Goal: Task Accomplishment & Management: Use online tool/utility

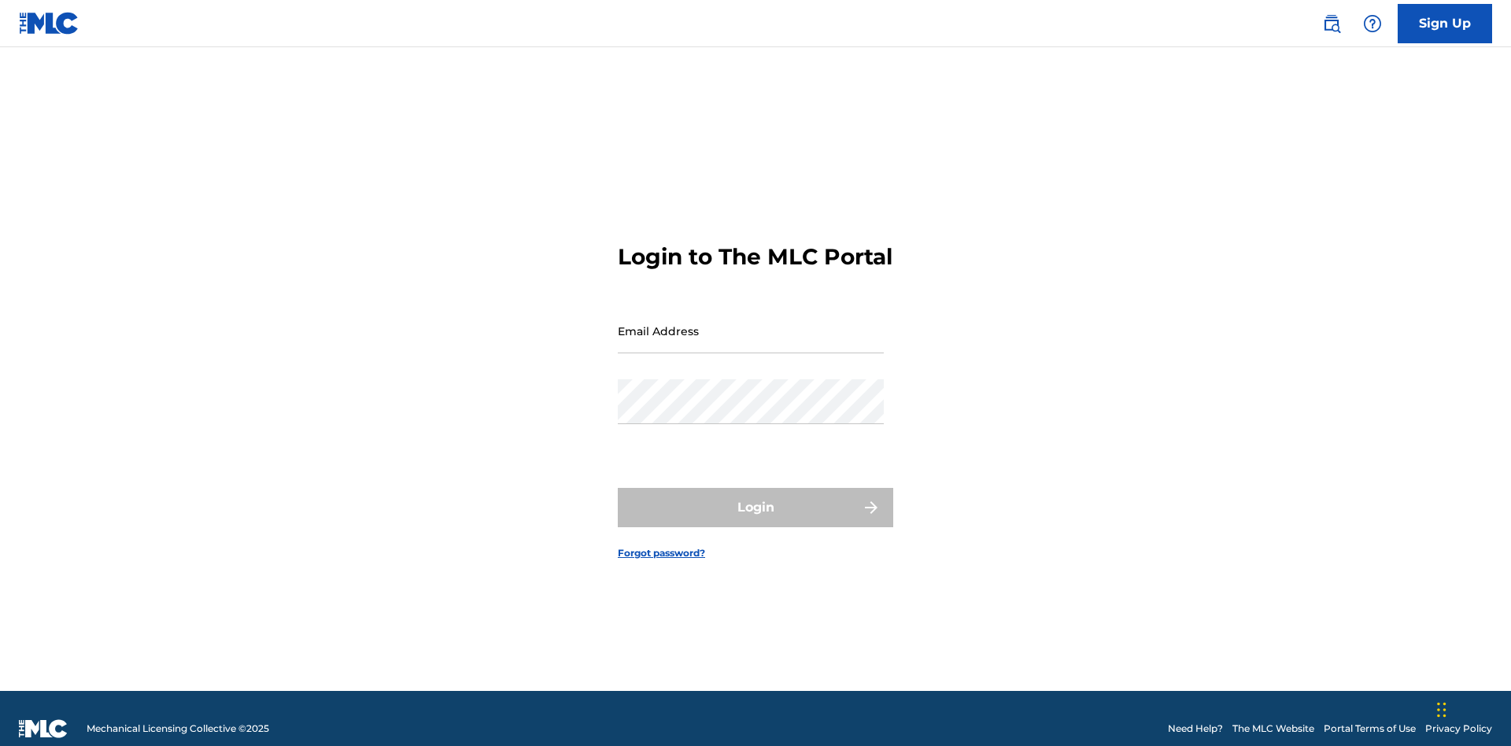
scroll to position [20, 0]
click at [751, 323] on input "Email Address" at bounding box center [751, 331] width 266 height 45
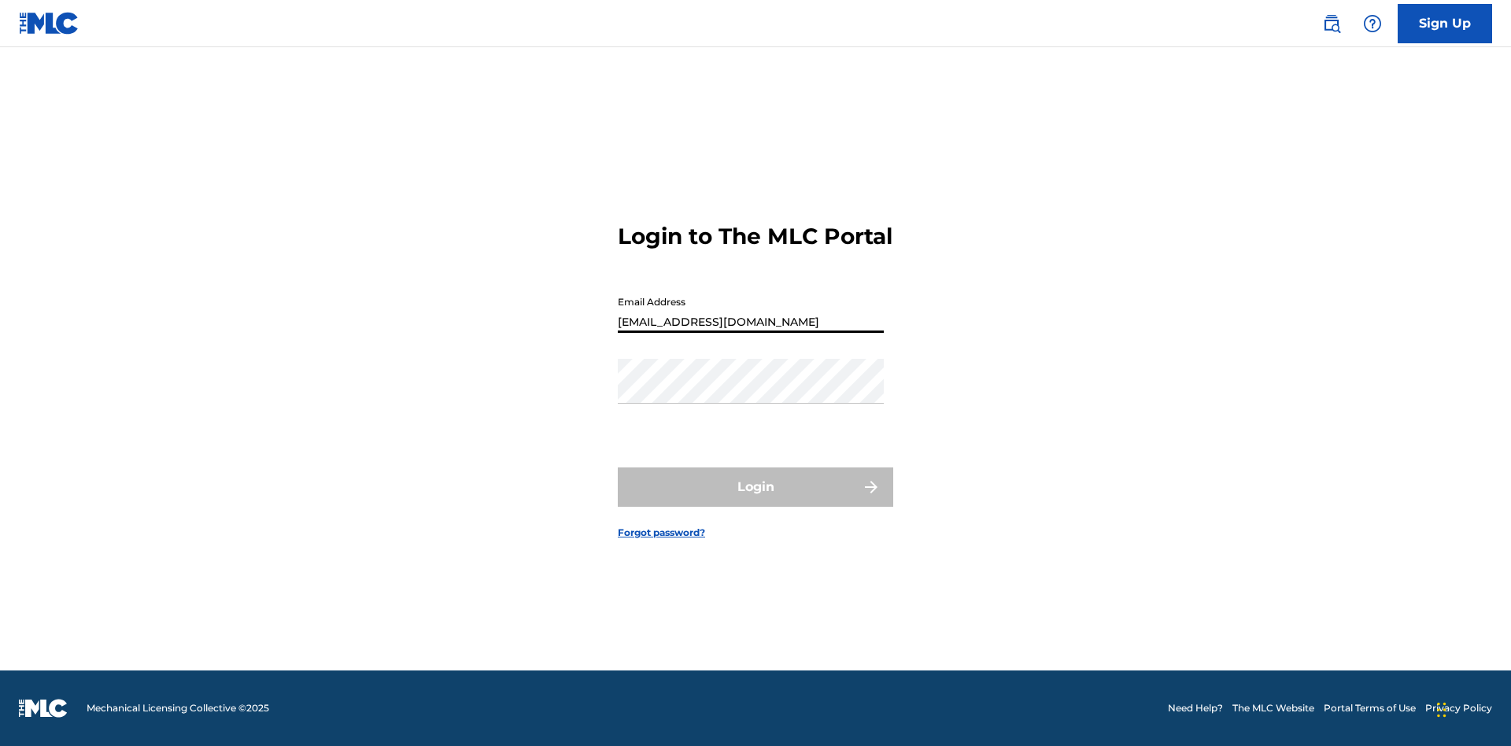
type input "Duke.McTesterson@gmail.com"
click at [756, 501] on button "Login" at bounding box center [755, 487] width 275 height 39
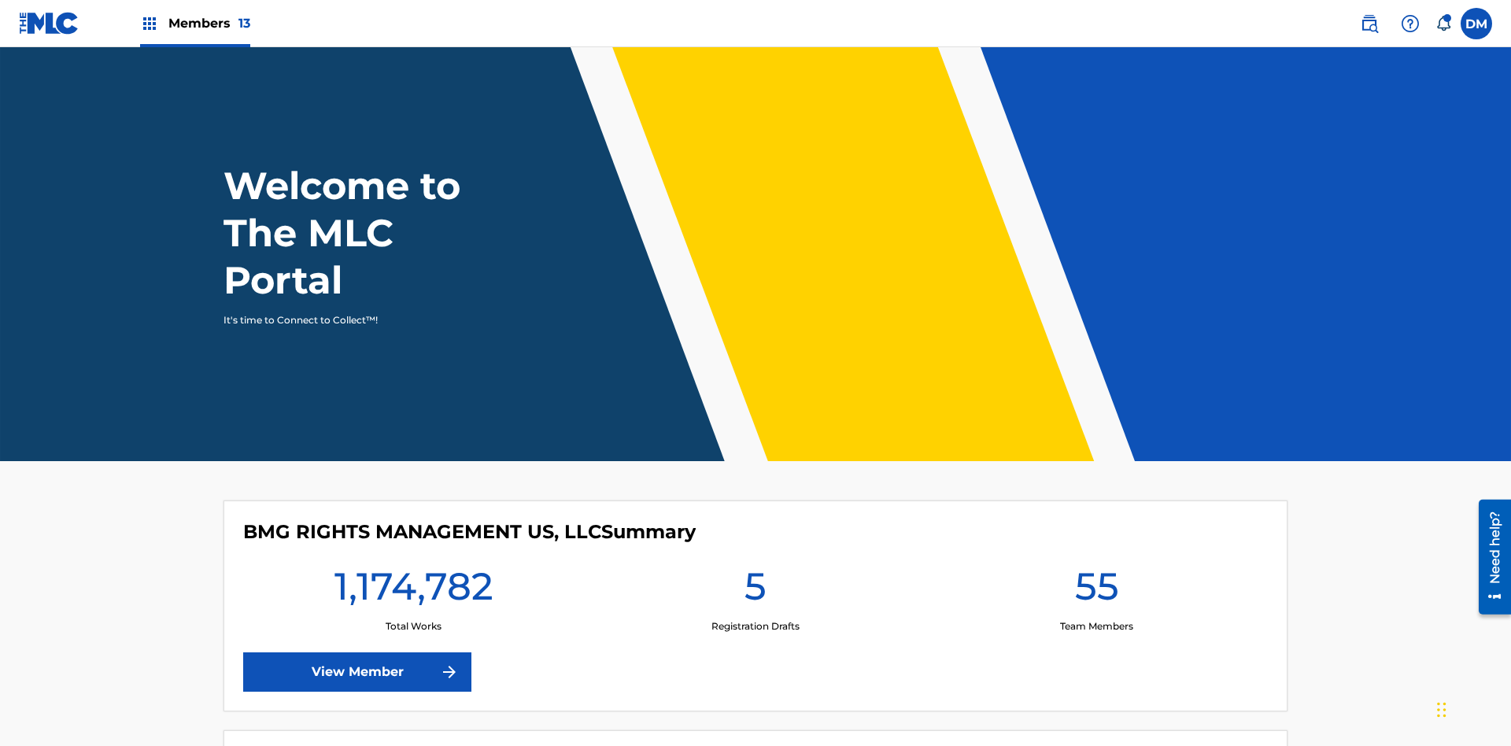
click at [194, 23] on span "Members 13" at bounding box center [209, 23] width 82 height 18
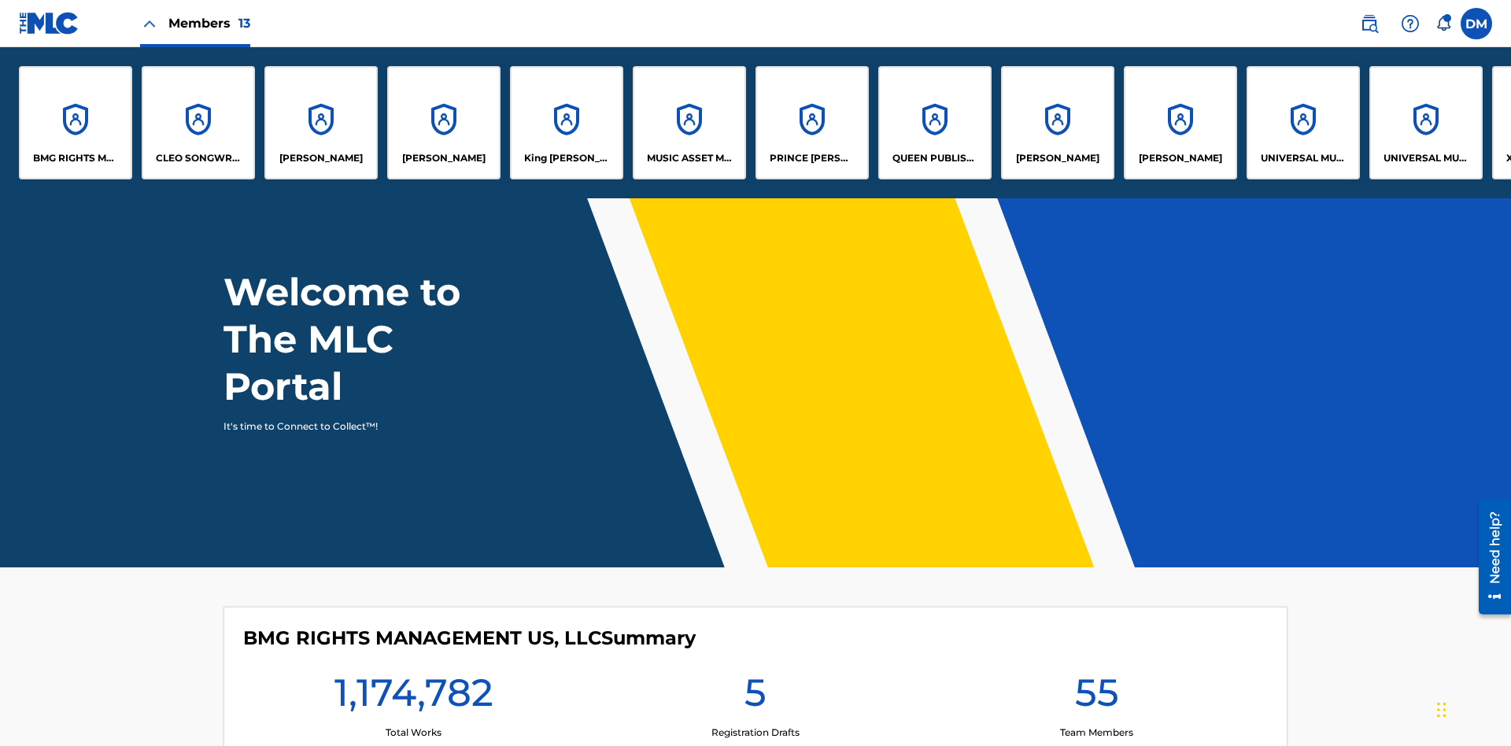
click at [1303, 158] on p "UNIVERSAL MUSIC PUB GROUP" at bounding box center [1304, 158] width 86 height 14
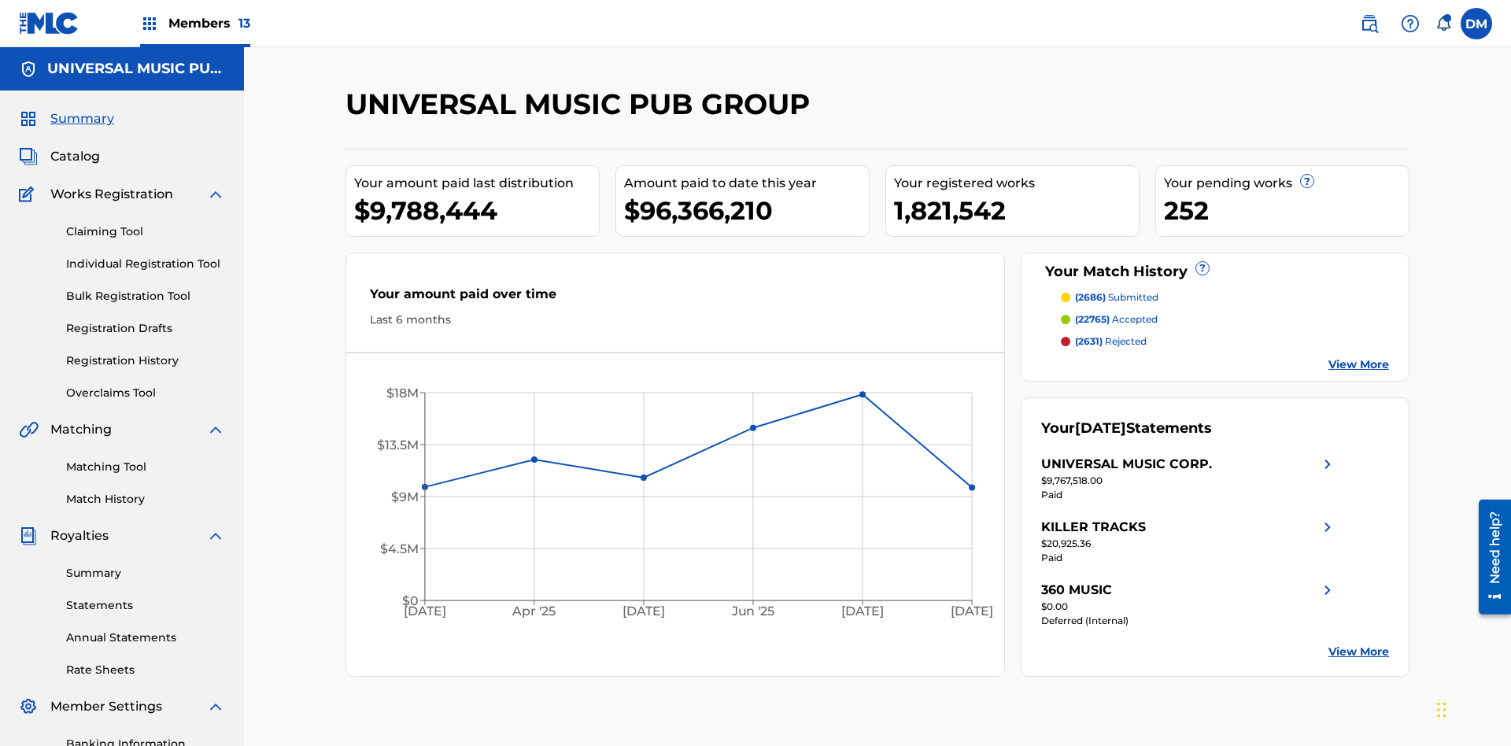
click at [146, 459] on link "Matching Tool" at bounding box center [145, 467] width 159 height 17
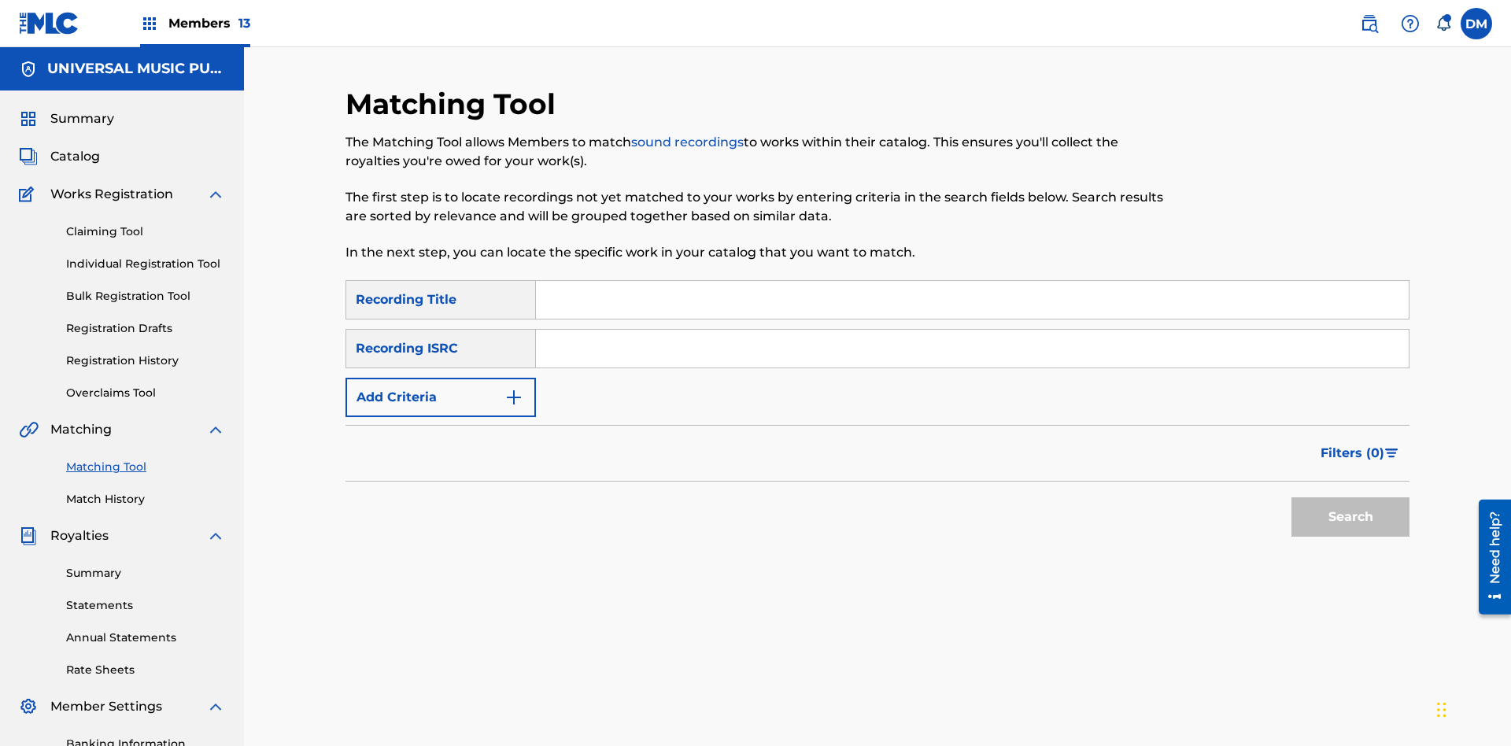
click at [972, 330] on input "Search Form" at bounding box center [972, 349] width 873 height 38
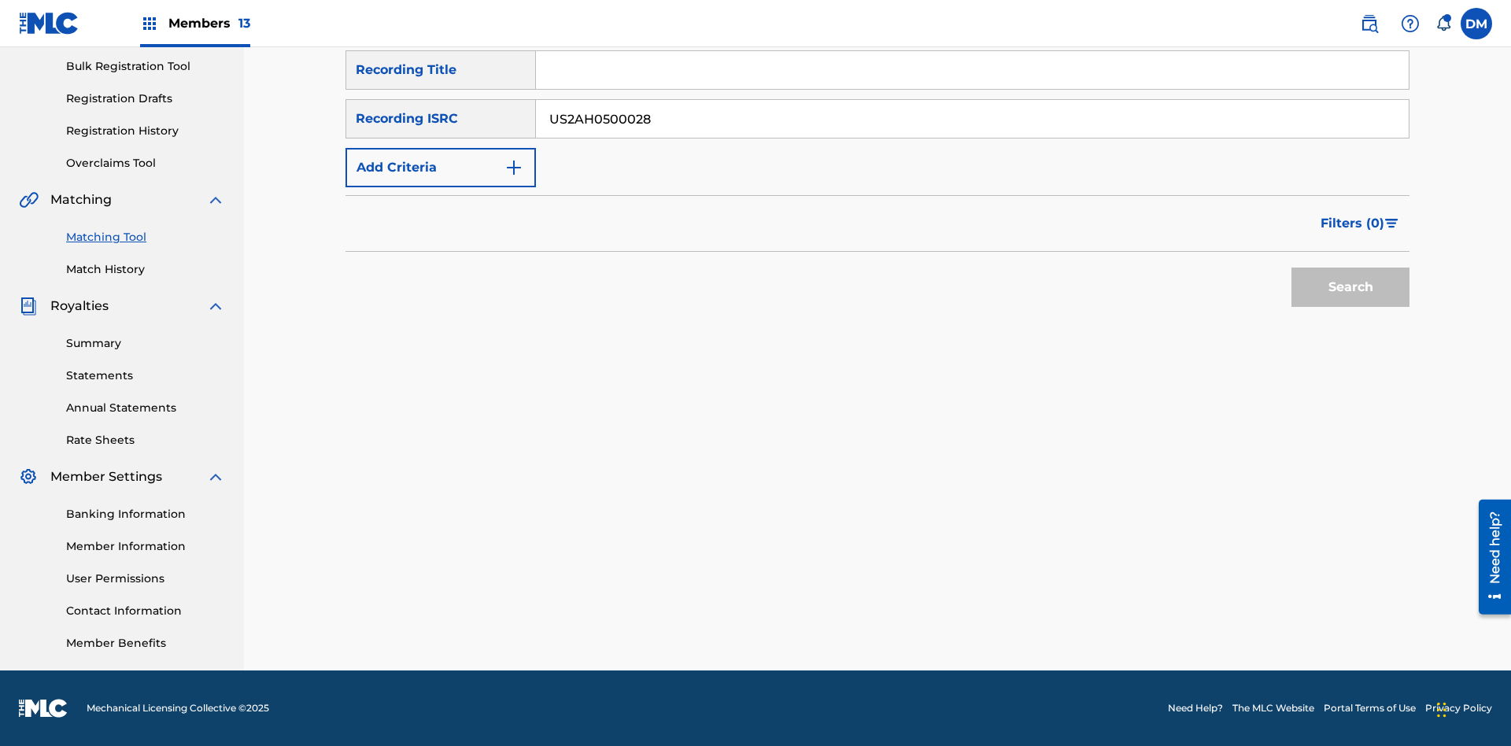
type input "US2AH0500028"
click at [1351, 287] on button "Search" at bounding box center [1351, 287] width 118 height 39
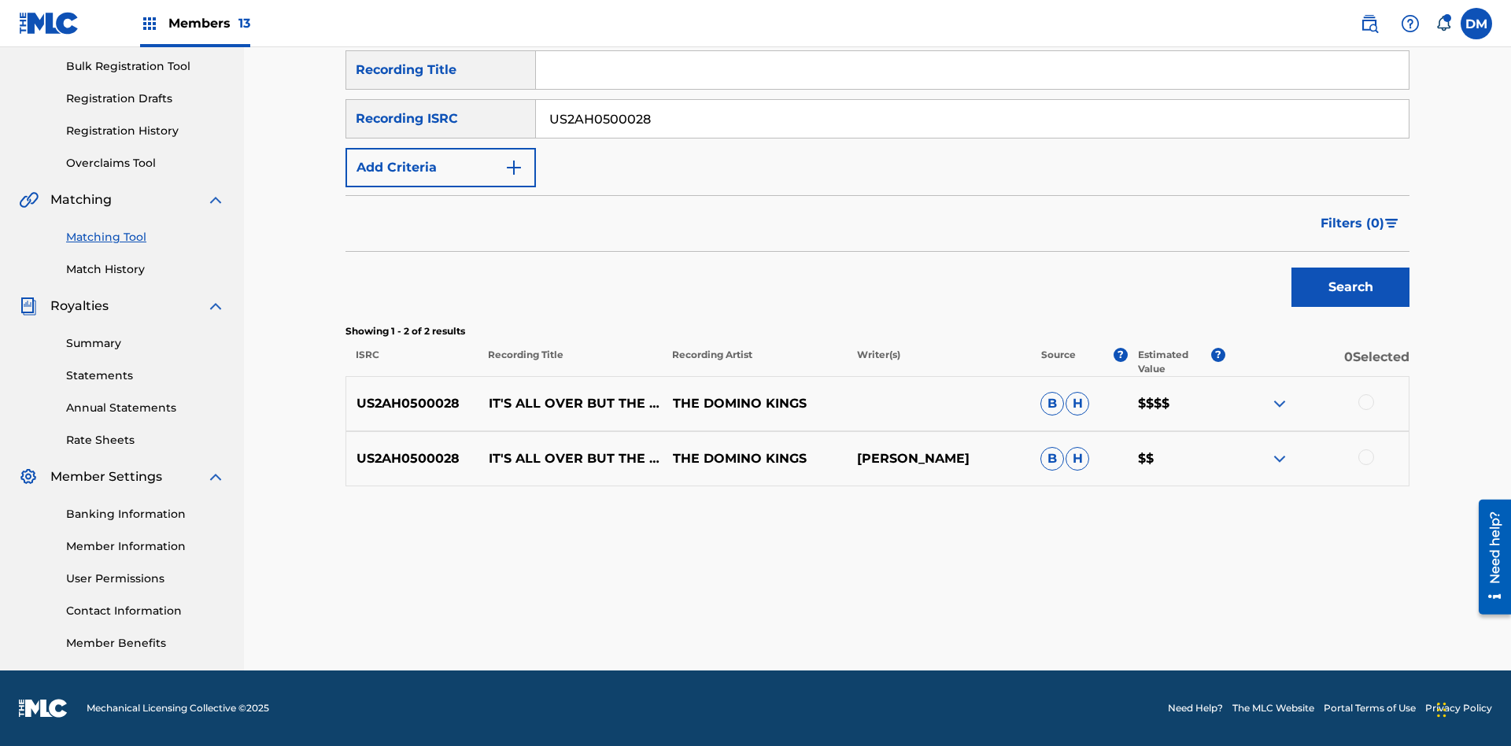
click at [972, 119] on input "US2AH0500028" at bounding box center [972, 119] width 873 height 38
type input "QZMEN2187405"
click at [1351, 287] on button "Search" at bounding box center [1351, 287] width 118 height 39
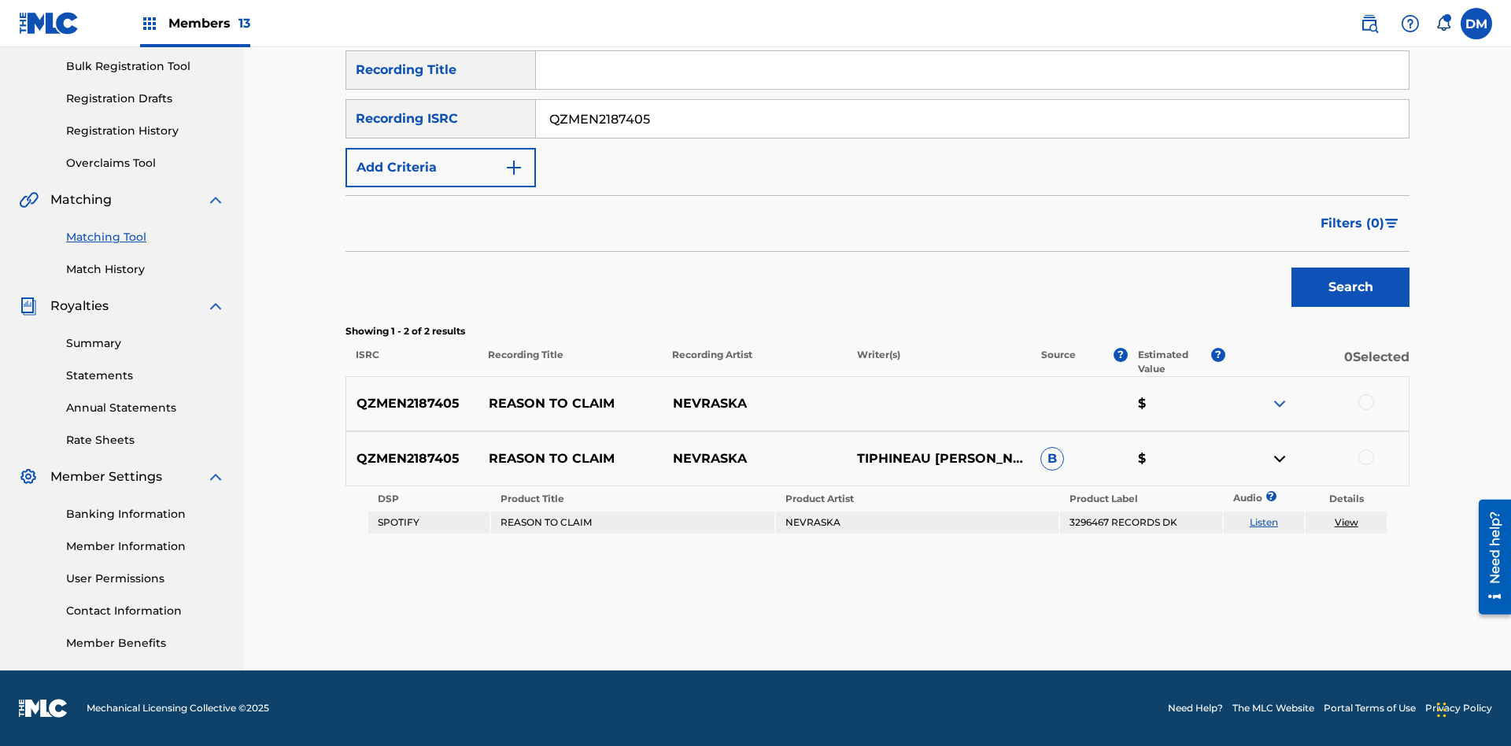
click at [1263, 523] on link "Listen" at bounding box center [1264, 522] width 28 height 12
click at [1346, 523] on link "View" at bounding box center [1347, 522] width 24 height 12
click at [146, 269] on link "Match History" at bounding box center [145, 269] width 159 height 17
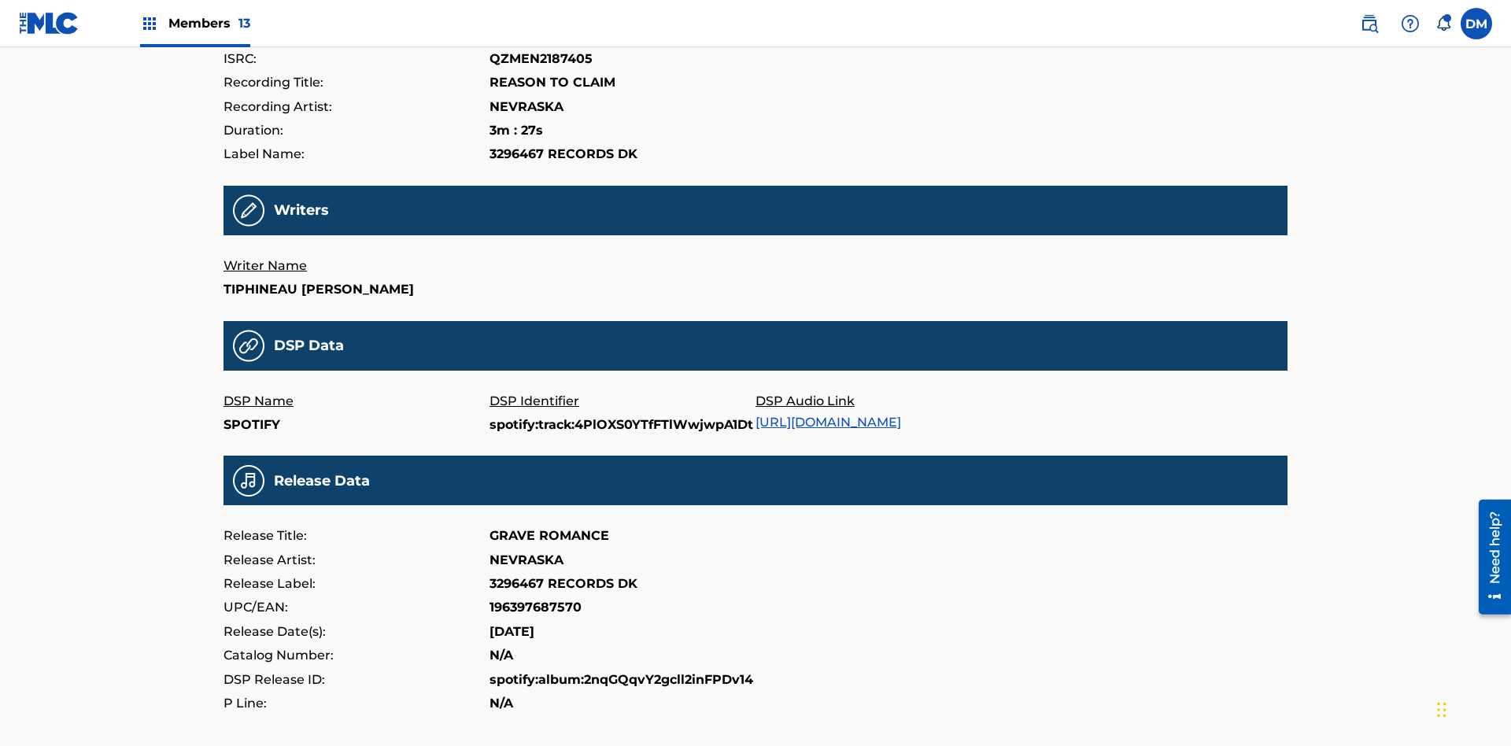
scroll to position [378, 0]
